Goal: Download file/media

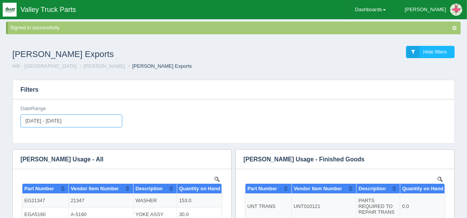
type input "[DATE]"
type input "2025-09-30"
click at [64, 121] on input "2025-09-01 - 2025-09-30" at bounding box center [71, 121] width 102 height 13
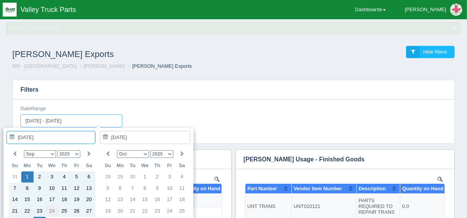
type input "2025-09-24"
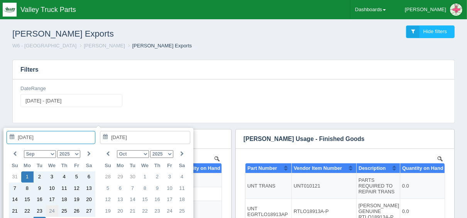
type input "2025-09-24"
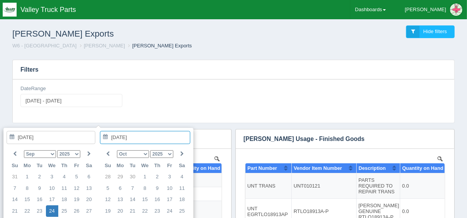
type input "2025-09-24 - 2025-09-24"
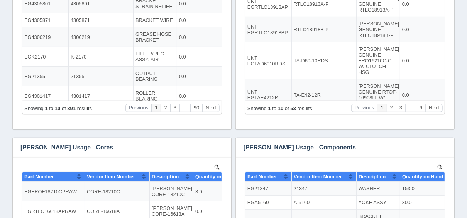
scroll to position [216, 0]
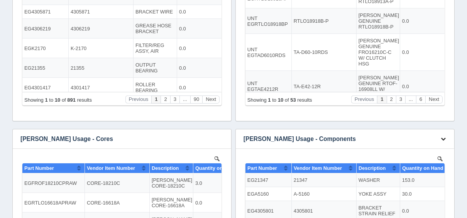
click at [441, 140] on icon "button" at bounding box center [442, 138] width 5 height 5
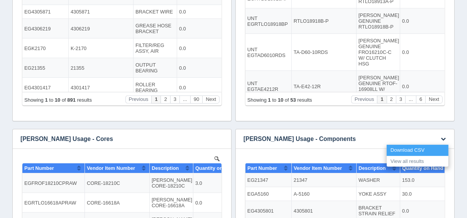
click at [424, 148] on link "Download CSV" at bounding box center [417, 150] width 62 height 11
